Goal: Information Seeking & Learning: Learn about a topic

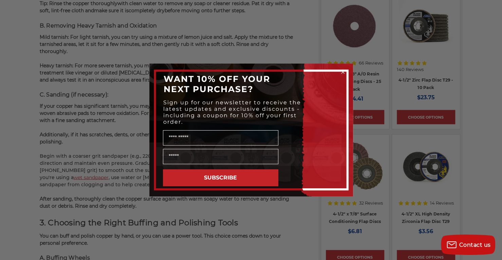
click at [342, 71] on icon "Close dialog" at bounding box center [342, 72] width 3 height 3
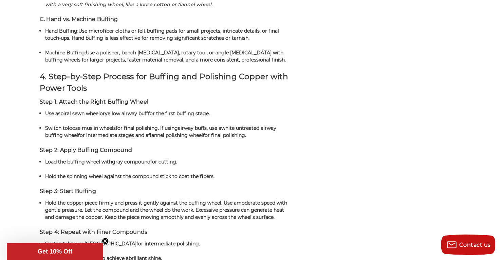
scroll to position [1171, 0]
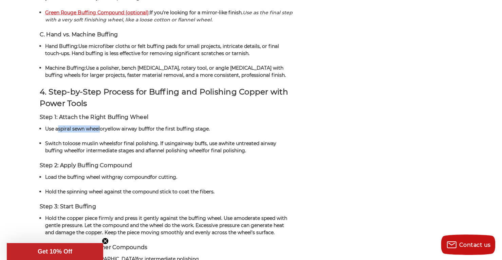
drag, startPoint x: 102, startPoint y: 125, endPoint x: 67, endPoint y: 127, distance: 35.3
click at [59, 125] on p "Use a spiral sewn wheel or yellow airway buff for the first buffing stage." at bounding box center [169, 128] width 249 height 7
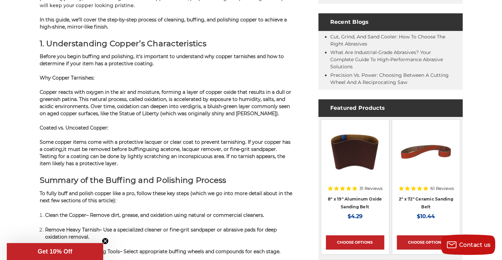
scroll to position [339, 0]
